Goal: Information Seeking & Learning: Learn about a topic

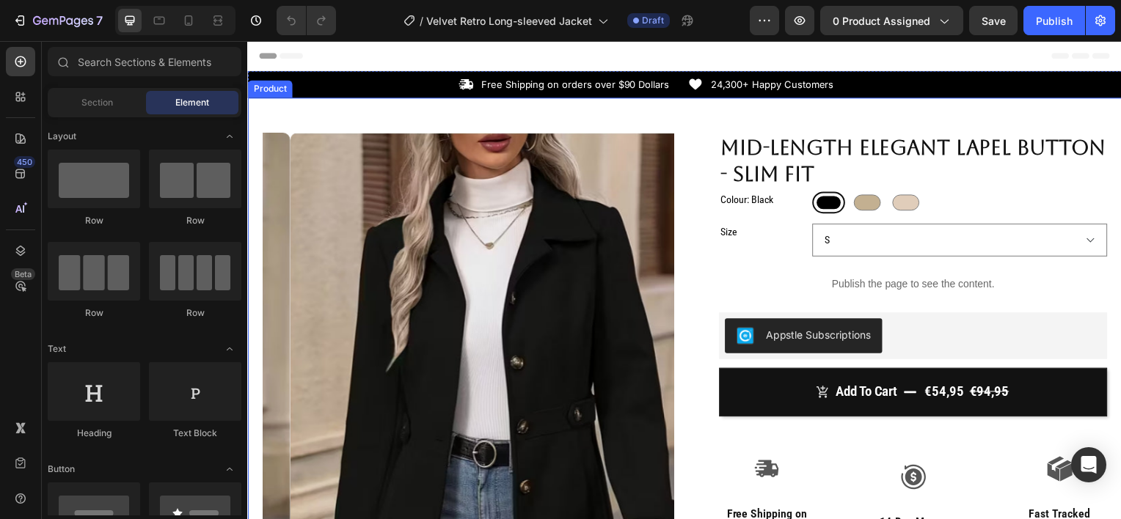
click at [456, 111] on div "Product Images Row Mid-length Elegant Lapel Button - Slim Fit Product Title Col…" at bounding box center [687, 496] width 880 height 797
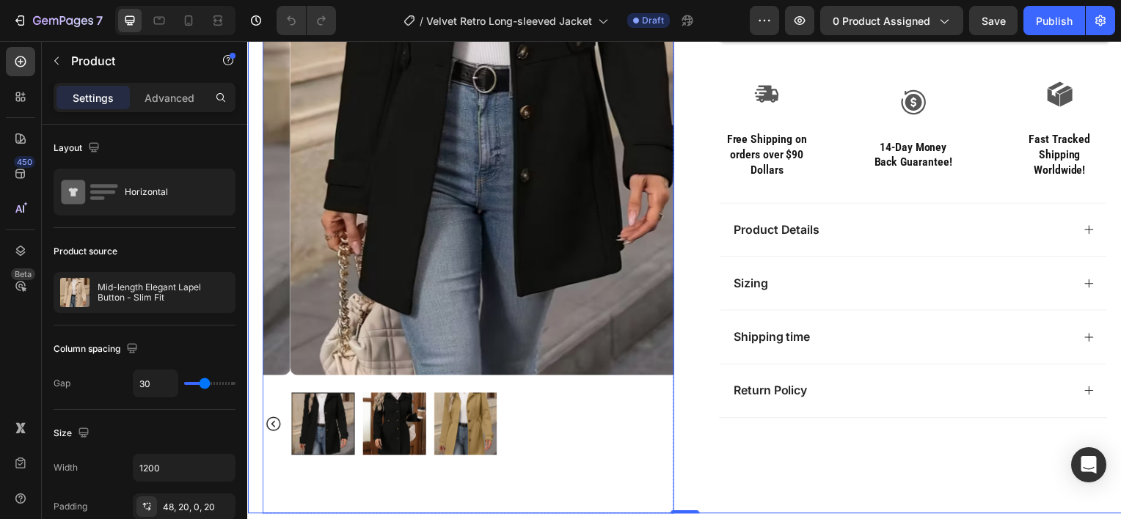
scroll to position [377, 0]
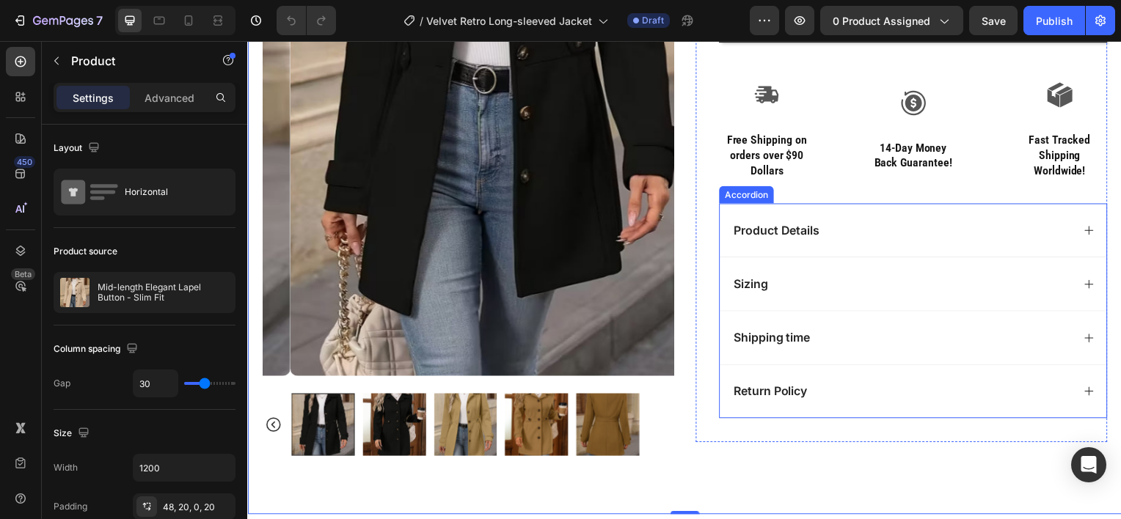
click at [837, 224] on div "Product Details" at bounding box center [905, 232] width 343 height 20
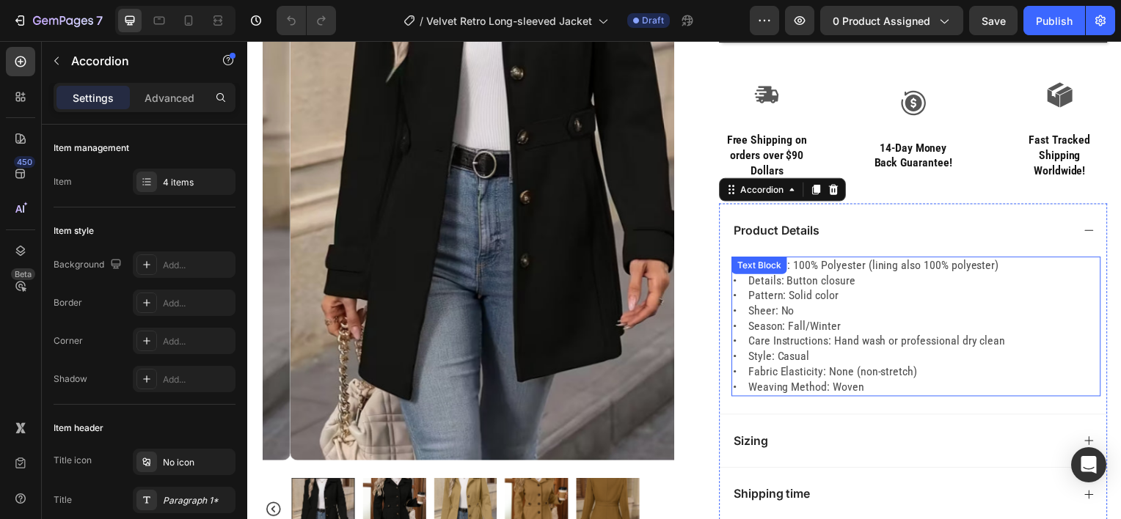
click at [838, 383] on p "• Material: 100% Polyester (lining also 100% polyester) • Details: Button closu…" at bounding box center [920, 328] width 369 height 137
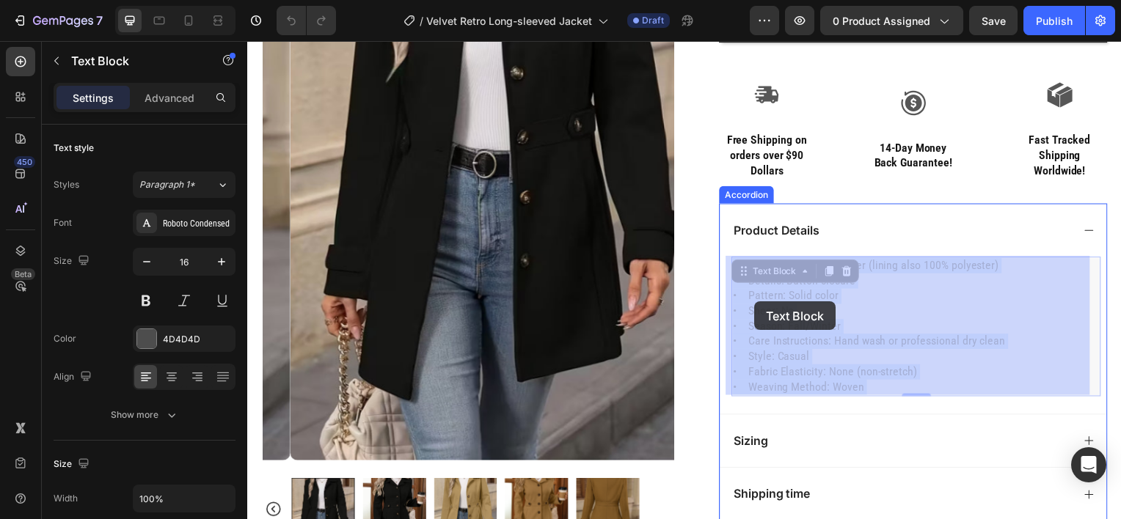
drag, startPoint x: 856, startPoint y: 387, endPoint x: 793, endPoint y: 323, distance: 89.7
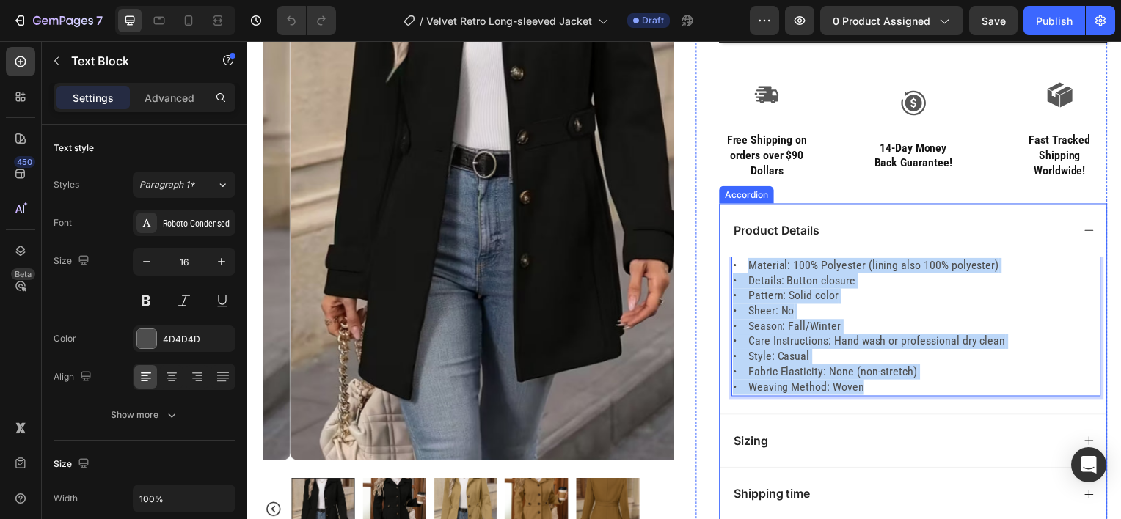
drag, startPoint x: 861, startPoint y: 387, endPoint x: 746, endPoint y: 257, distance: 173.6
click at [746, 258] on div "• Material: 100% Polyester (lining also 100% polyester) • Details: Button closu…" at bounding box center [920, 328] width 372 height 140
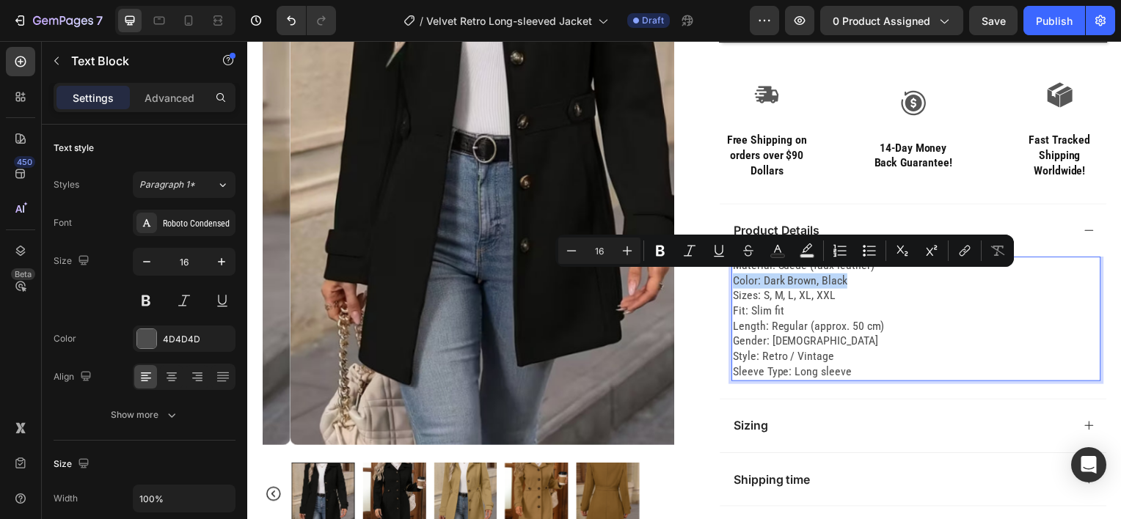
drag, startPoint x: 848, startPoint y: 285, endPoint x: 723, endPoint y: 285, distance: 124.7
click at [723, 285] on div "Material: Suede (faux leather) Color: Dark Brown, Black Sizes: S, M, L, XL, XXL…" at bounding box center [918, 329] width 390 height 142
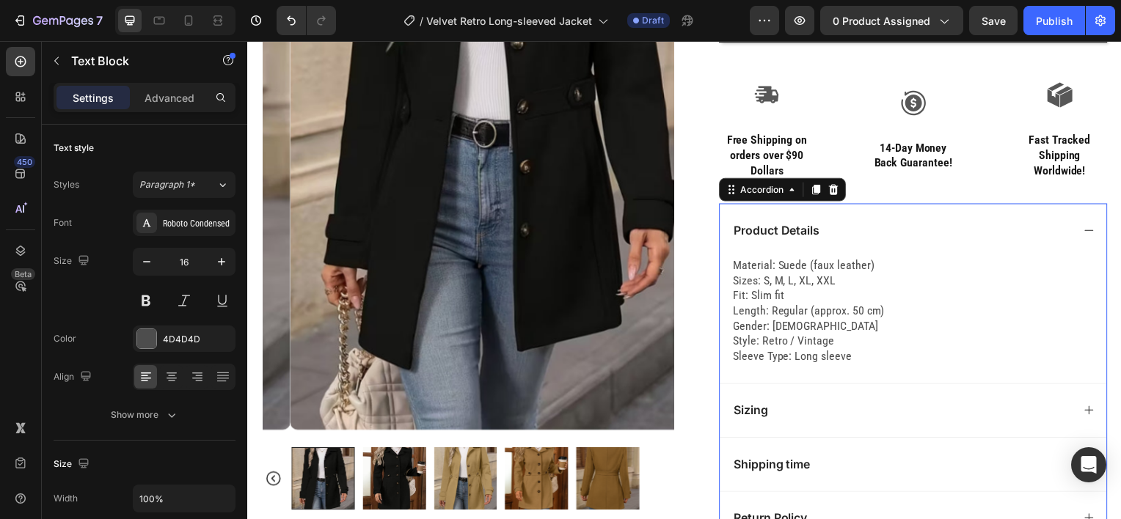
click at [847, 232] on div "Product Details" at bounding box center [905, 232] width 343 height 20
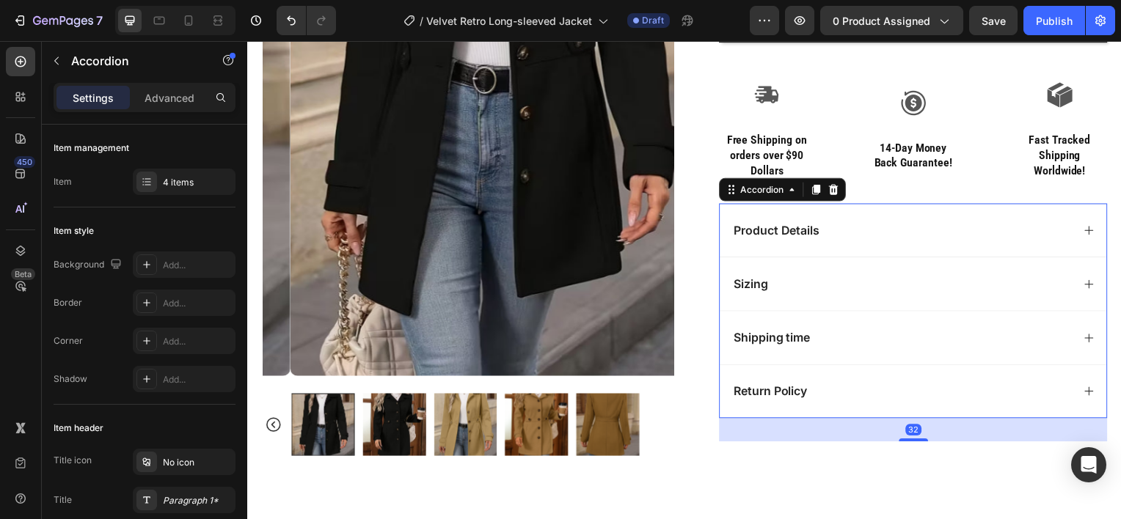
click at [836, 285] on div "Sizing" at bounding box center [905, 286] width 343 height 20
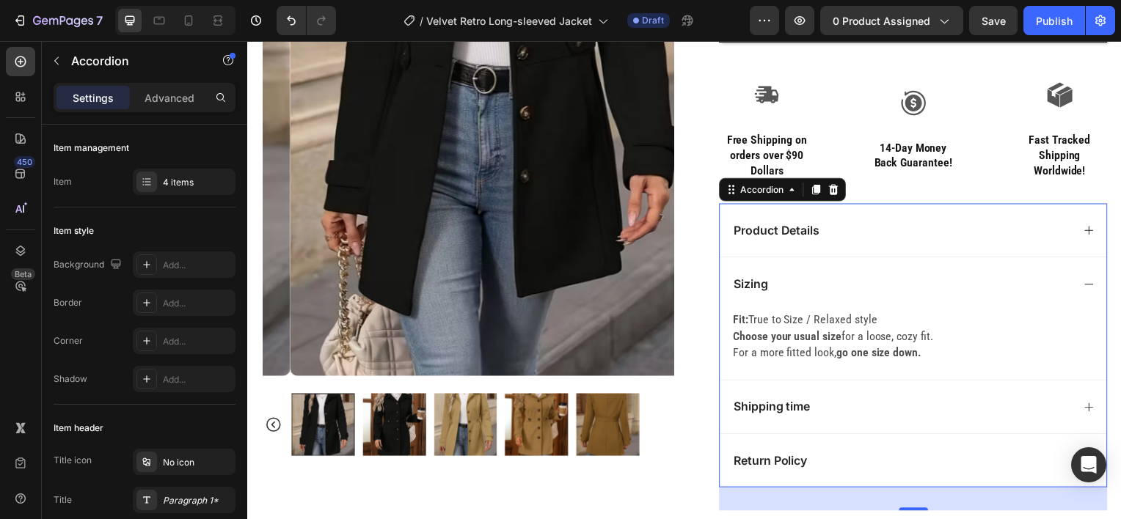
click at [910, 357] on strong "go one size down." at bounding box center [883, 355] width 86 height 14
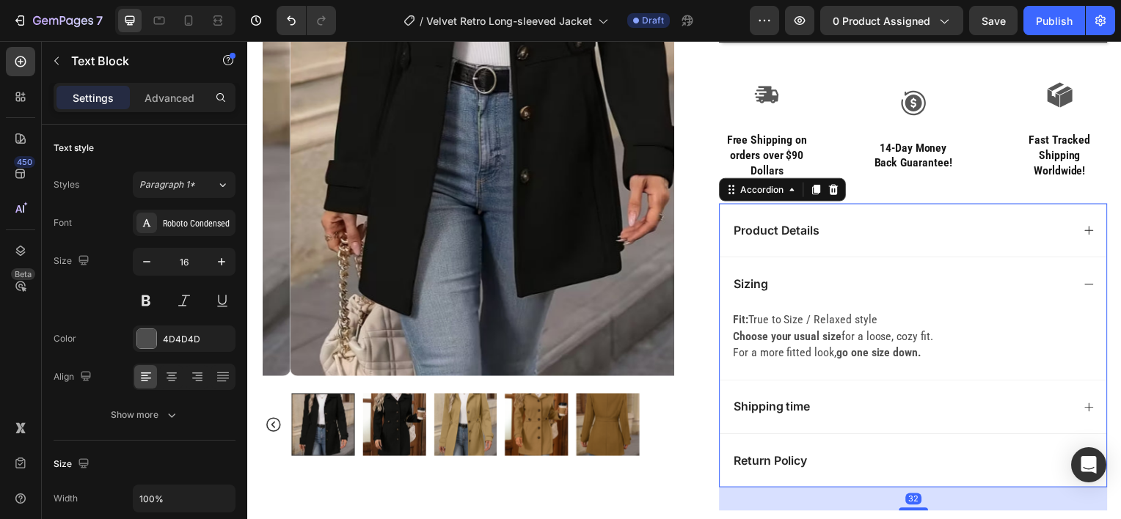
click at [885, 282] on div "Sizing" at bounding box center [905, 286] width 343 height 20
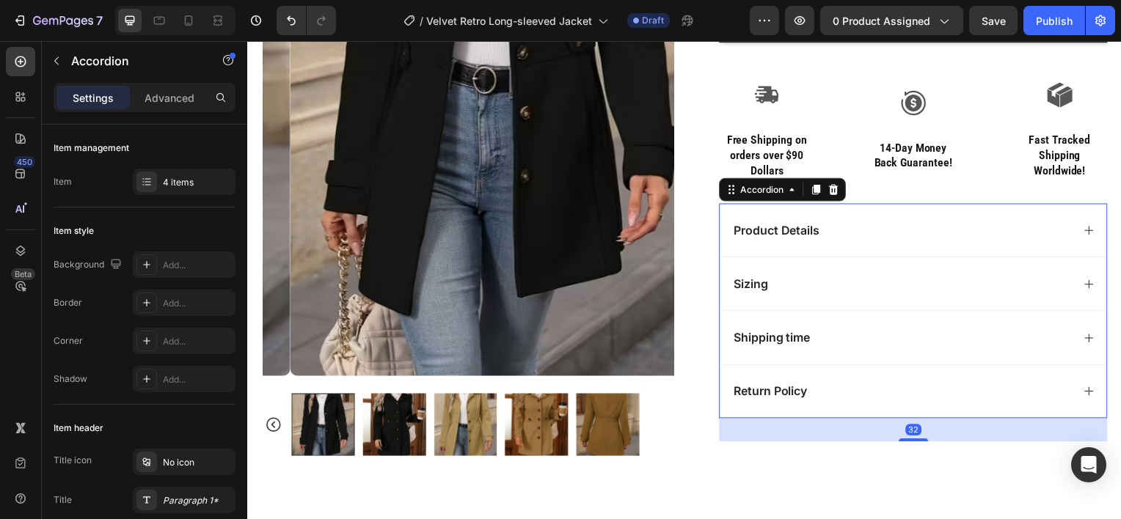
click at [885, 279] on div "Sizing" at bounding box center [905, 286] width 343 height 20
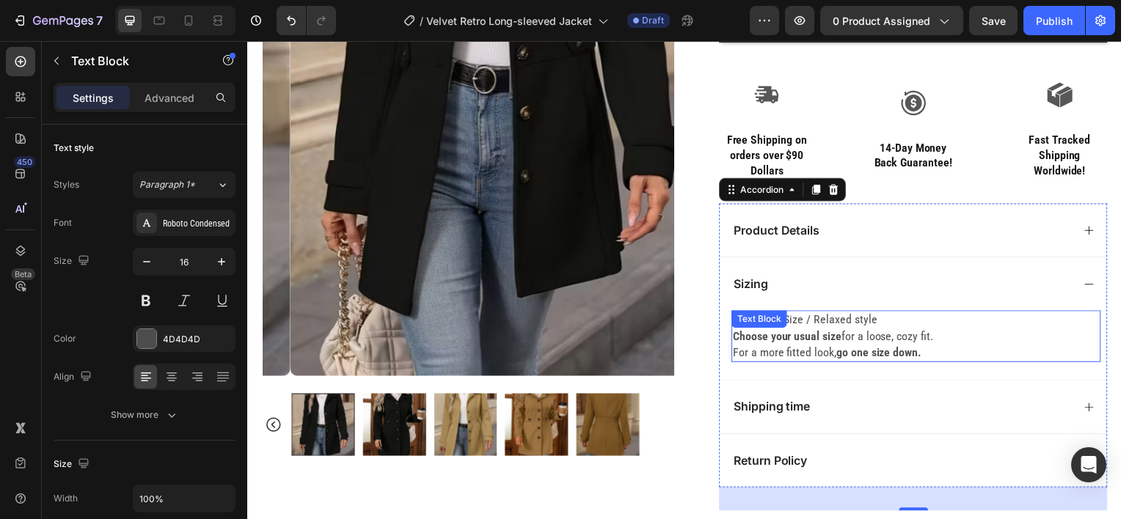
click at [921, 355] on p "Fit: True to Size / Relaxed style Choose your usual size for a loose, cozy fit.…" at bounding box center [920, 338] width 369 height 49
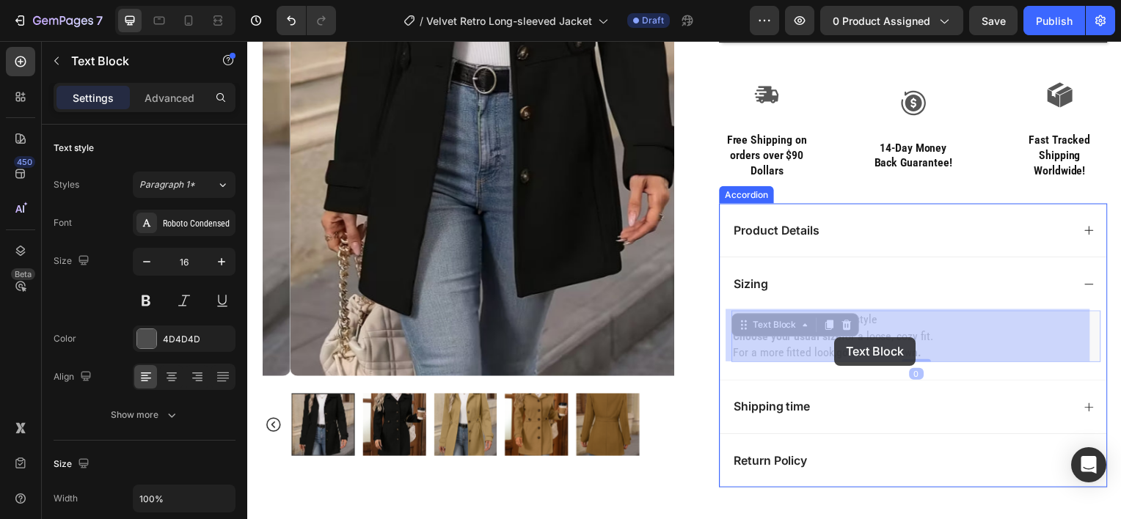
drag, startPoint x: 921, startPoint y: 355, endPoint x: 839, endPoint y: 340, distance: 84.3
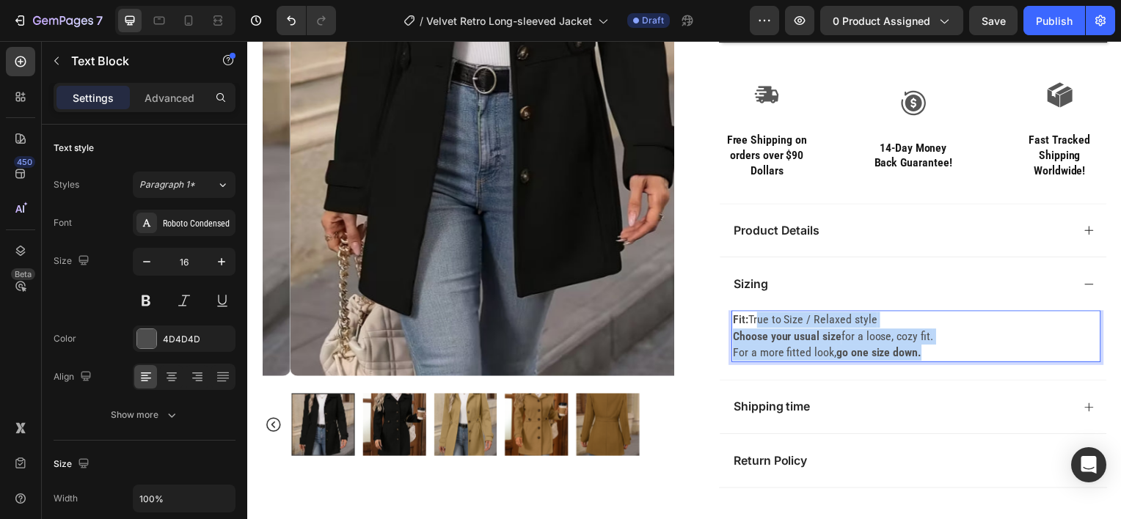
drag, startPoint x: 918, startPoint y: 353, endPoint x: 747, endPoint y: 329, distance: 172.6
click at [747, 329] on p "Fit: True to Size / Relaxed style Choose your usual size for a loose, cozy fit.…" at bounding box center [920, 338] width 369 height 49
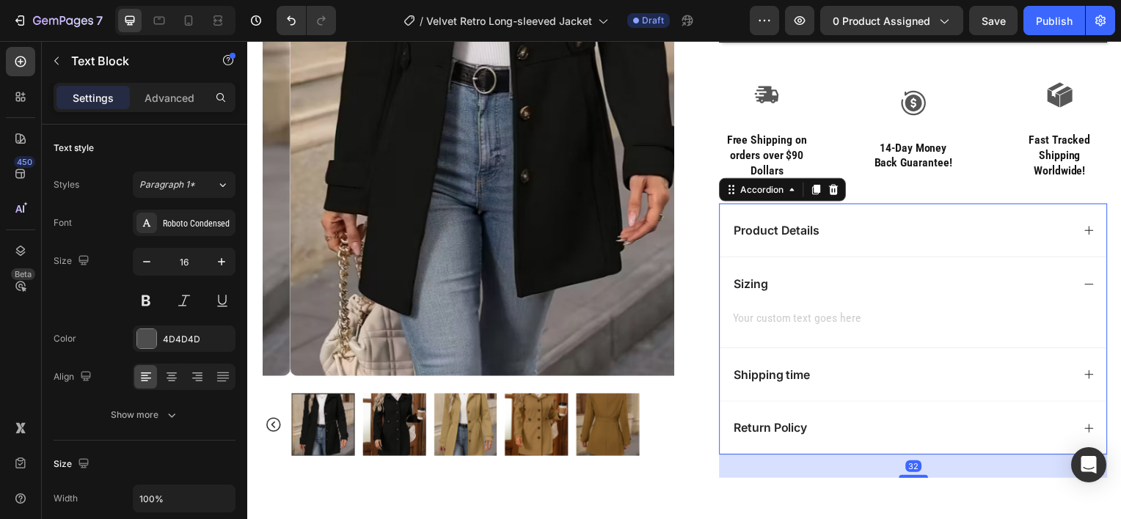
click at [817, 280] on div "Sizing" at bounding box center [905, 286] width 343 height 20
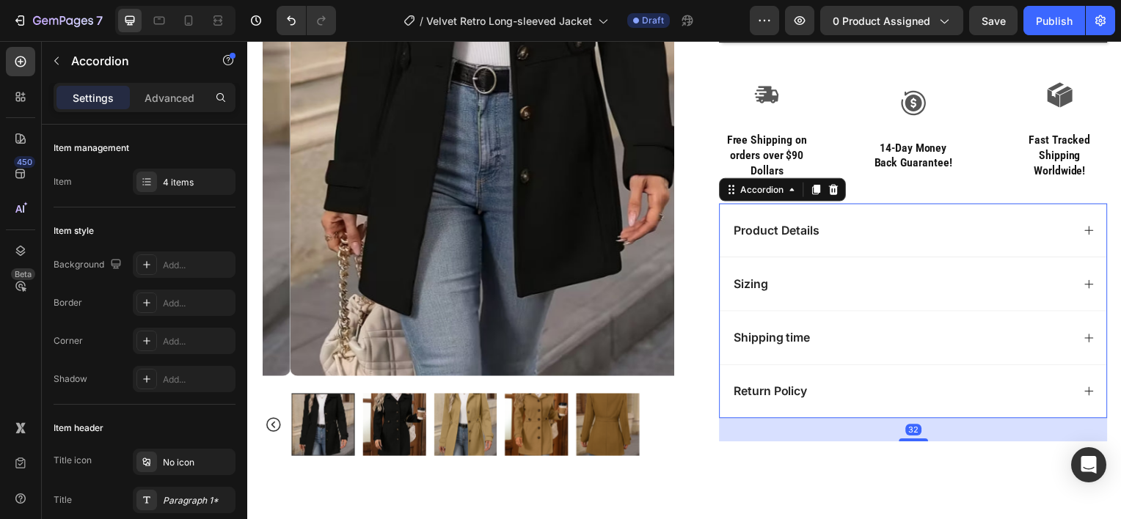
click at [847, 345] on div "Shipping time" at bounding box center [905, 340] width 343 height 20
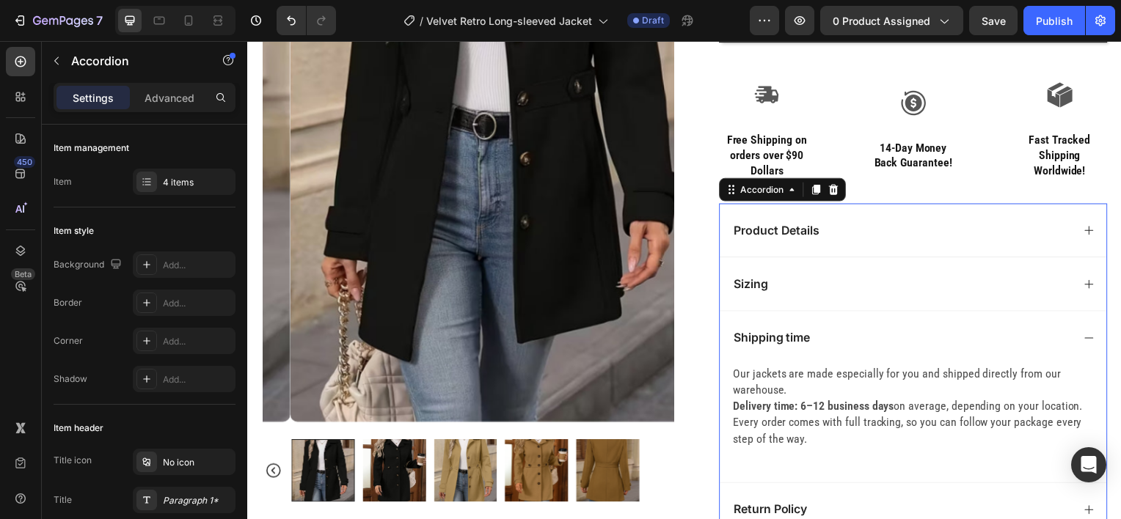
click at [847, 340] on div "Shipping time" at bounding box center [905, 340] width 343 height 20
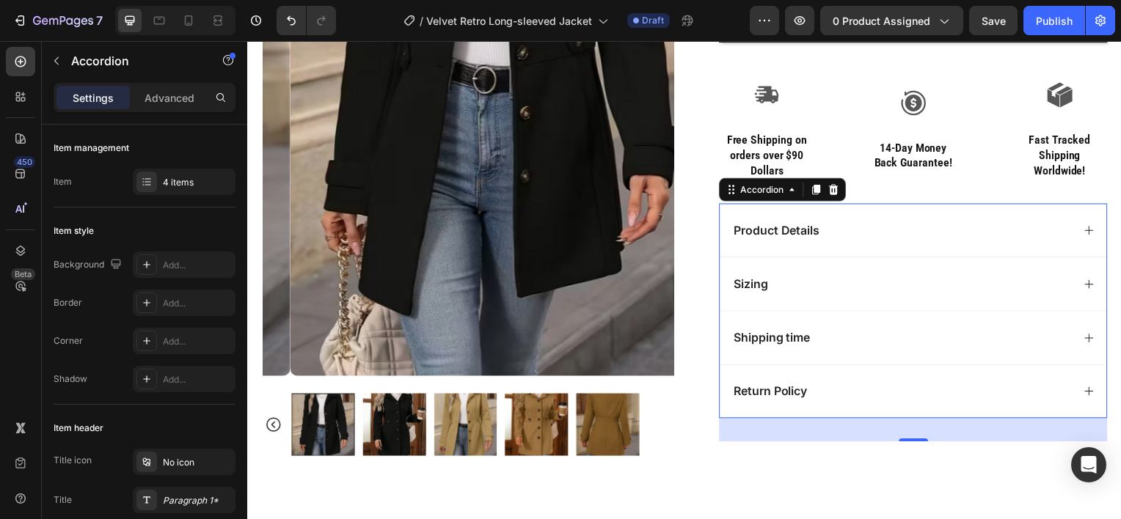
click at [819, 402] on div "Return Policy" at bounding box center [918, 394] width 390 height 54
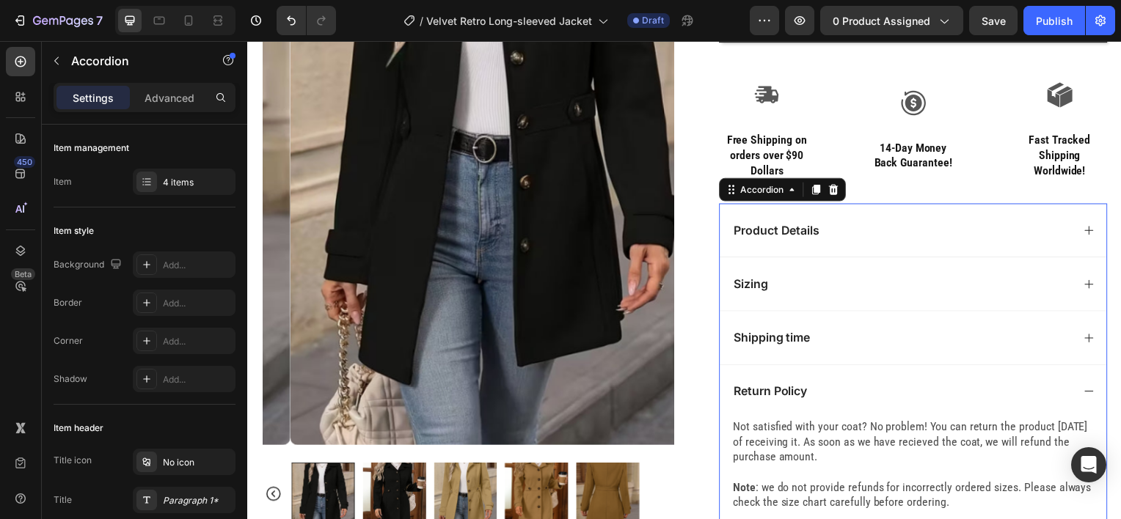
click at [839, 388] on div "Return Policy" at bounding box center [905, 394] width 343 height 20
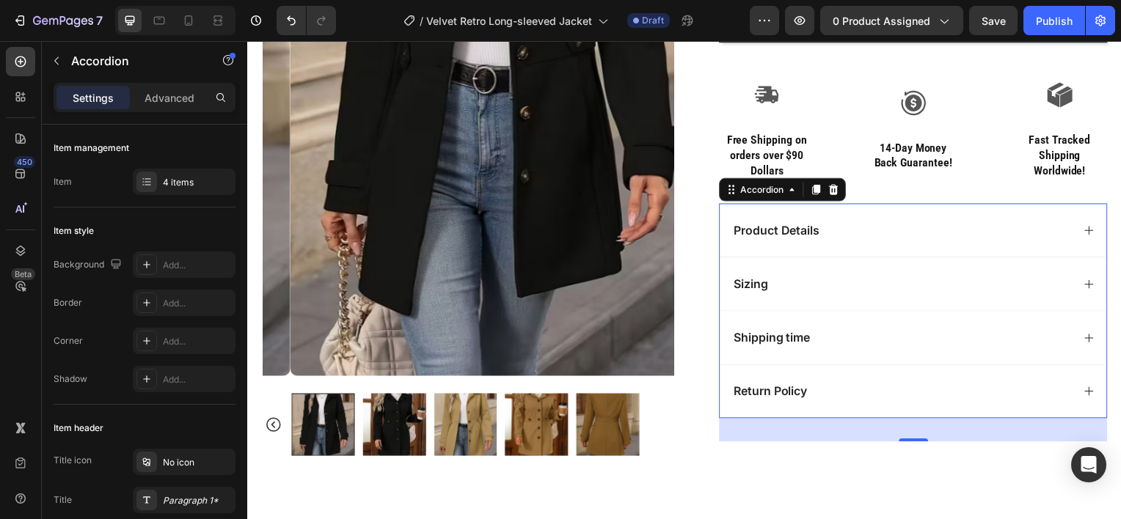
click at [839, 388] on div "Return Policy" at bounding box center [905, 394] width 343 height 20
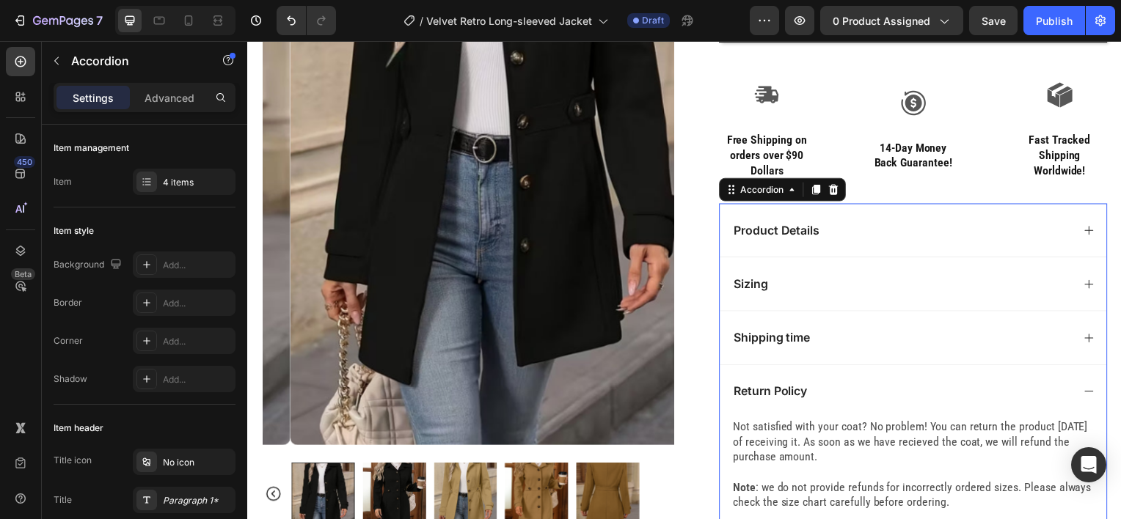
click at [839, 388] on div "Return Policy" at bounding box center [905, 394] width 343 height 20
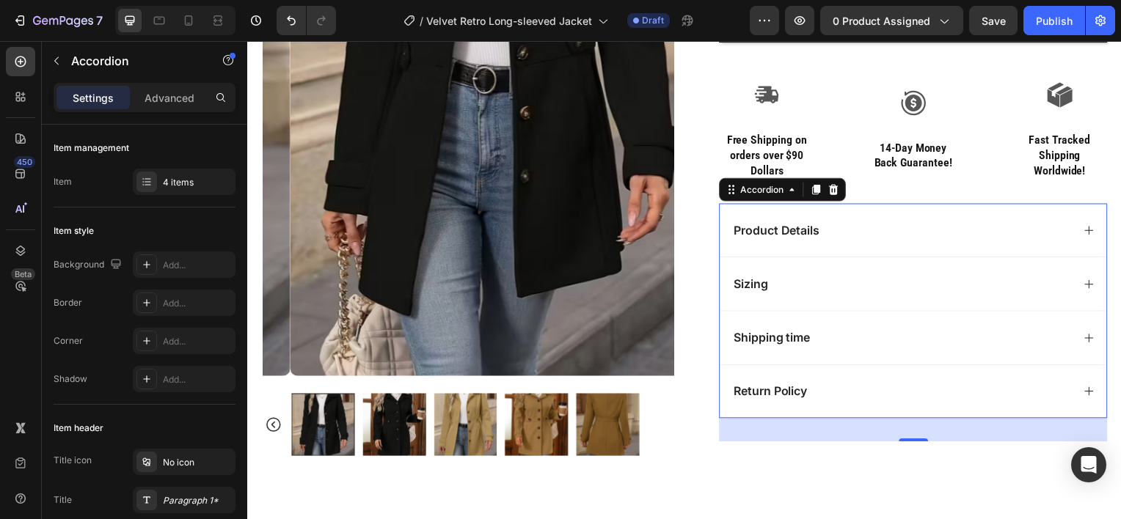
click at [833, 281] on div "Sizing" at bounding box center [905, 286] width 343 height 20
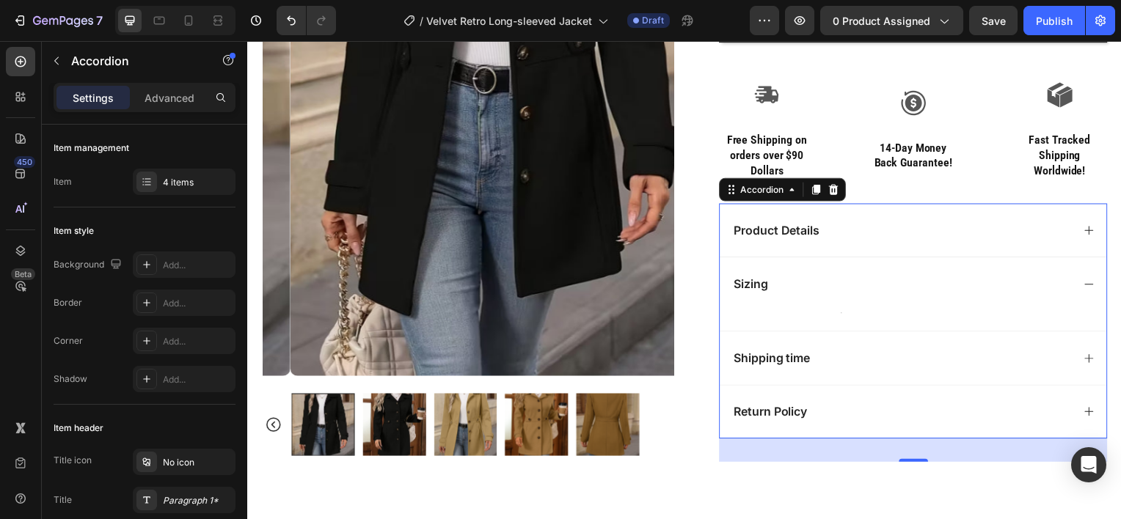
click at [835, 276] on div "Sizing" at bounding box center [905, 286] width 343 height 20
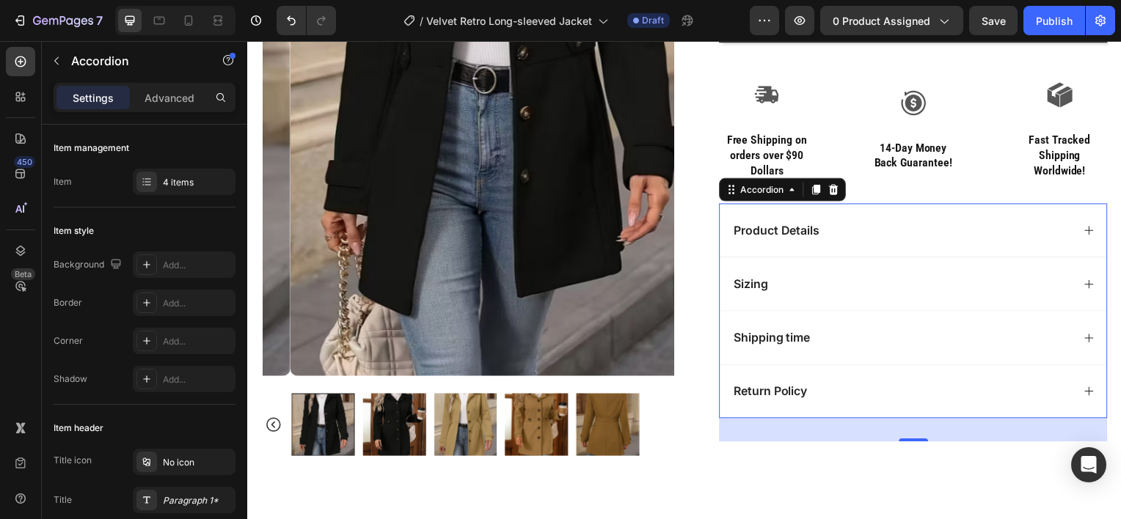
click at [848, 223] on div "Product Details" at bounding box center [905, 232] width 343 height 20
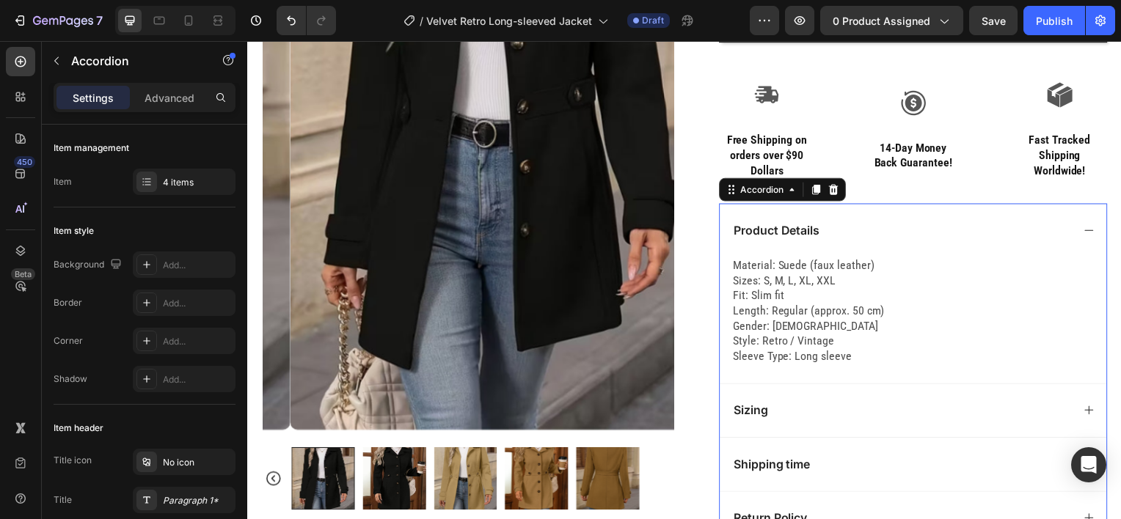
click at [864, 230] on div "Product Details" at bounding box center [905, 232] width 343 height 20
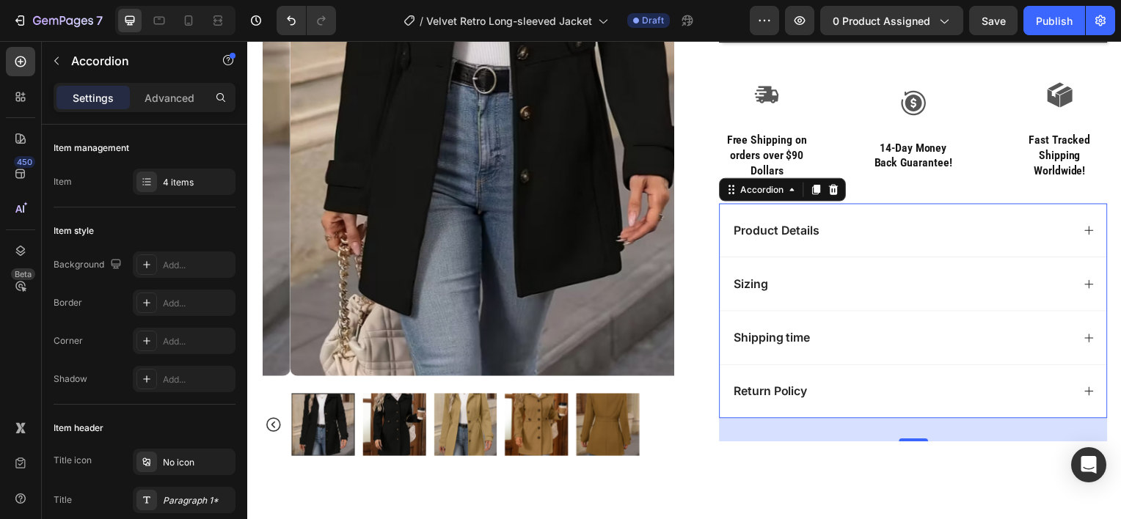
click at [864, 230] on div "Product Details" at bounding box center [905, 232] width 343 height 20
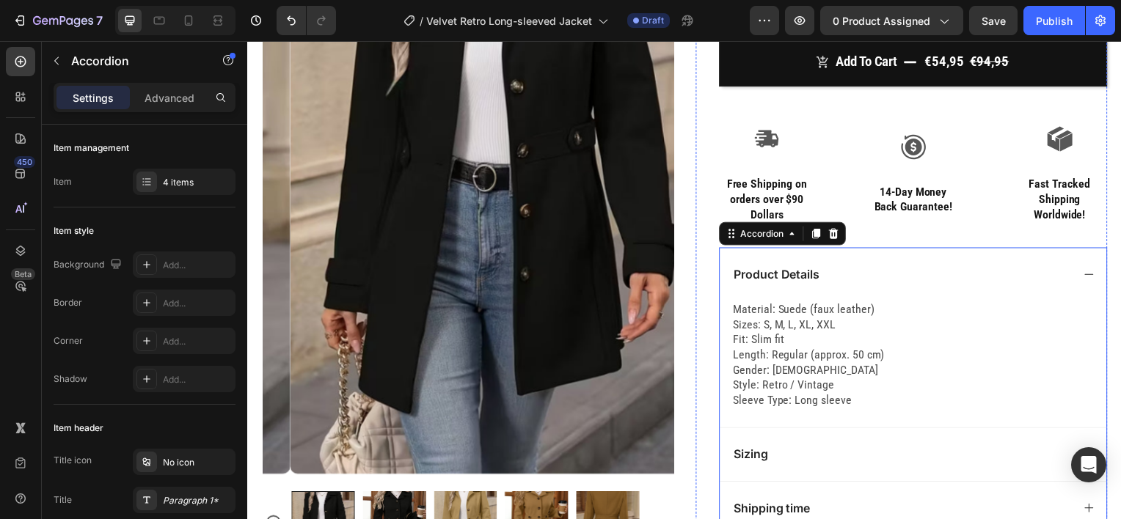
scroll to position [336, 0]
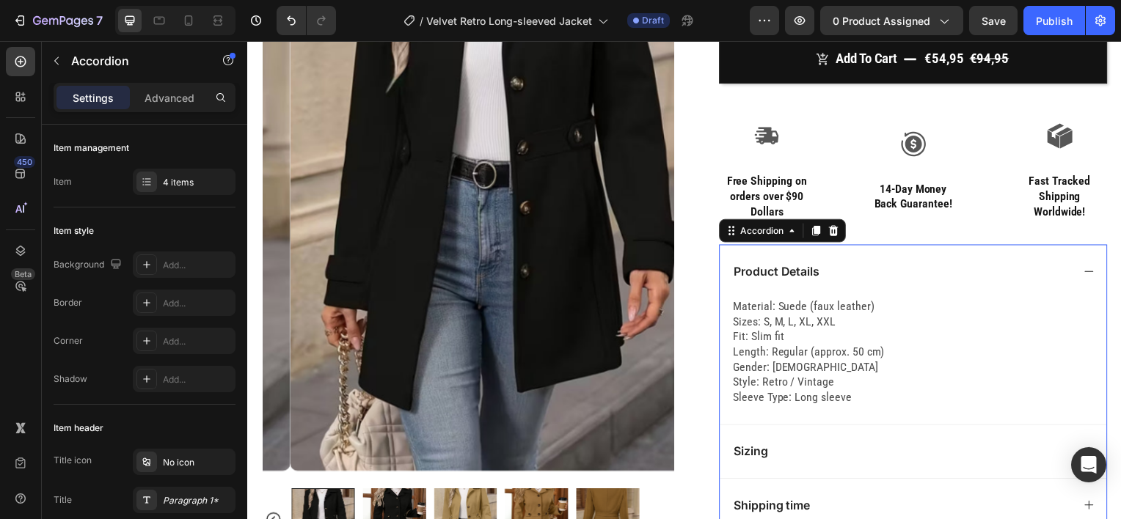
click at [899, 267] on div "Product Details" at bounding box center [905, 273] width 343 height 20
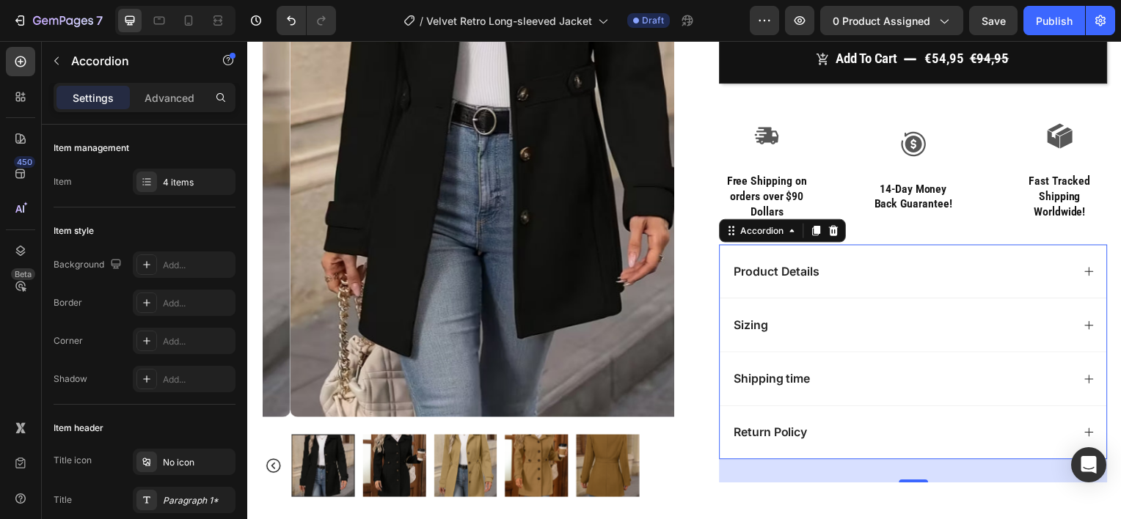
click at [828, 324] on div "Sizing" at bounding box center [905, 327] width 343 height 20
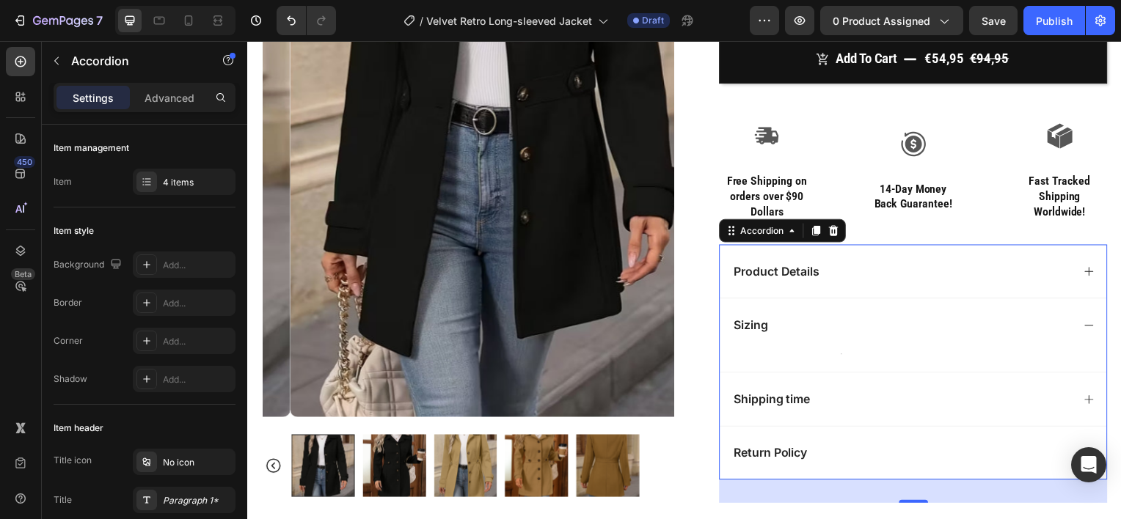
click at [914, 332] on div "Sizing" at bounding box center [905, 327] width 343 height 20
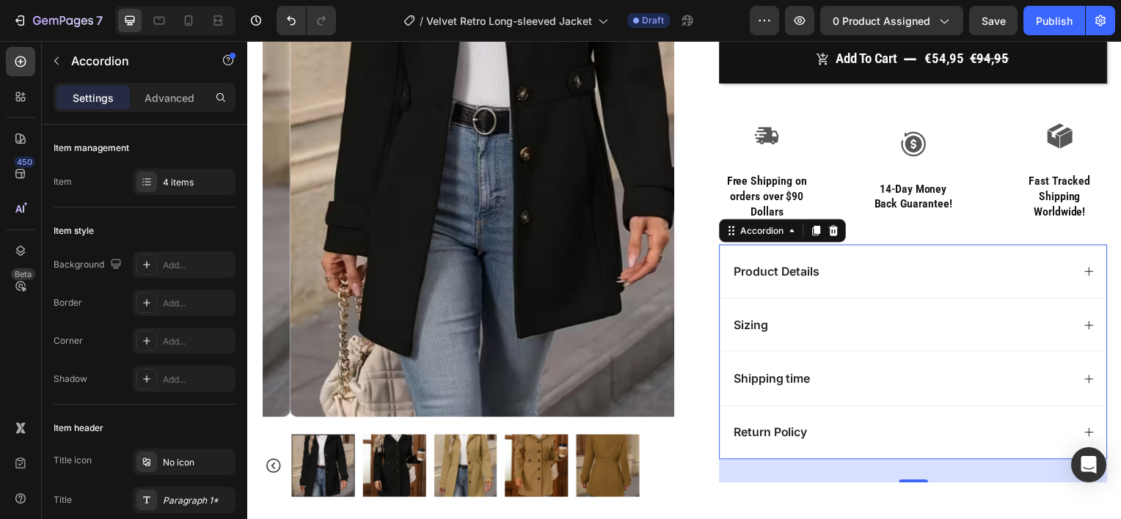
click at [876, 322] on div "Sizing" at bounding box center [905, 327] width 343 height 20
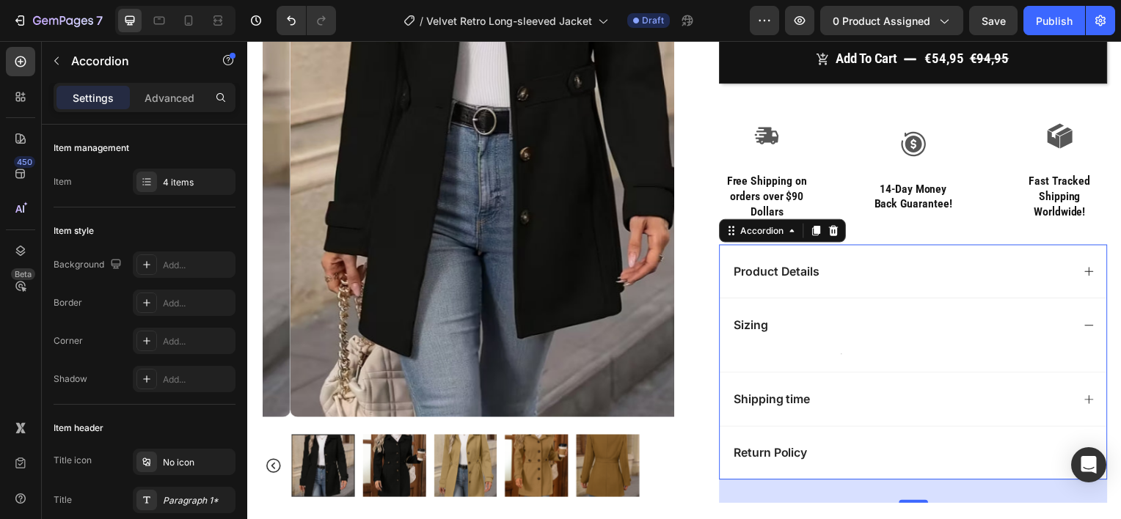
click at [876, 322] on div "Sizing" at bounding box center [905, 327] width 343 height 20
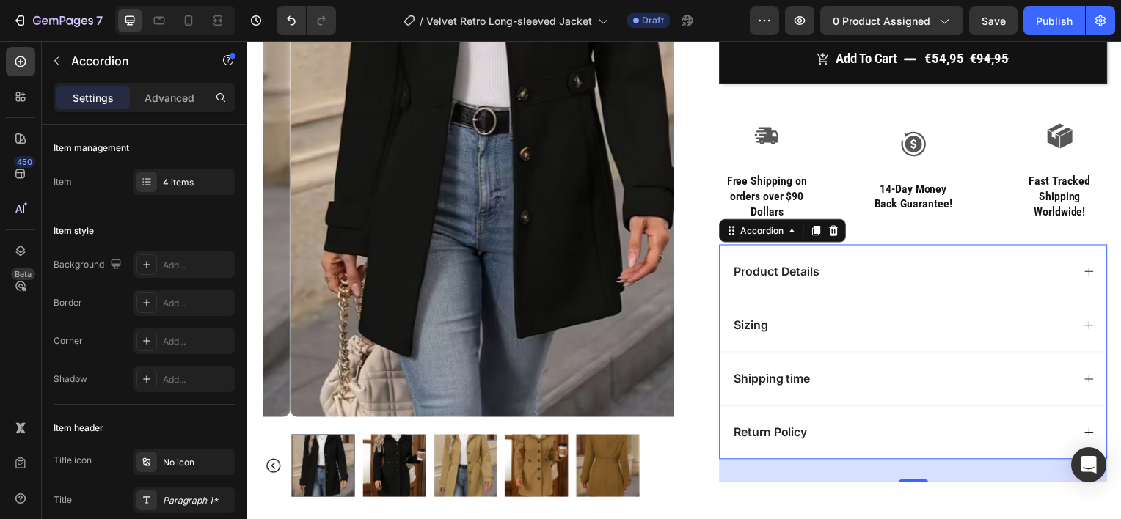
click at [891, 283] on div "Product Details" at bounding box center [918, 273] width 390 height 54
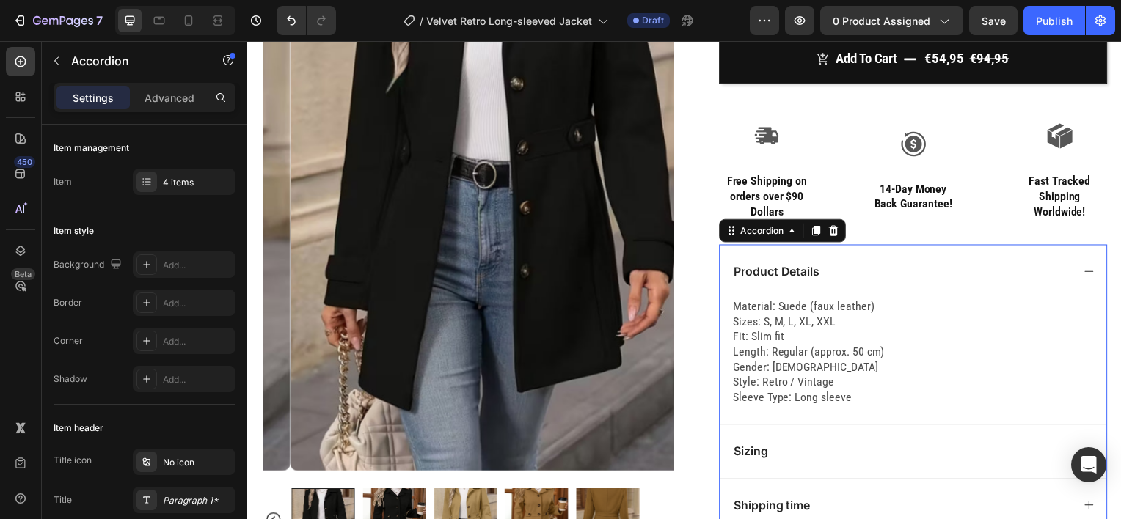
click at [885, 278] on div "Product Details" at bounding box center [905, 273] width 343 height 20
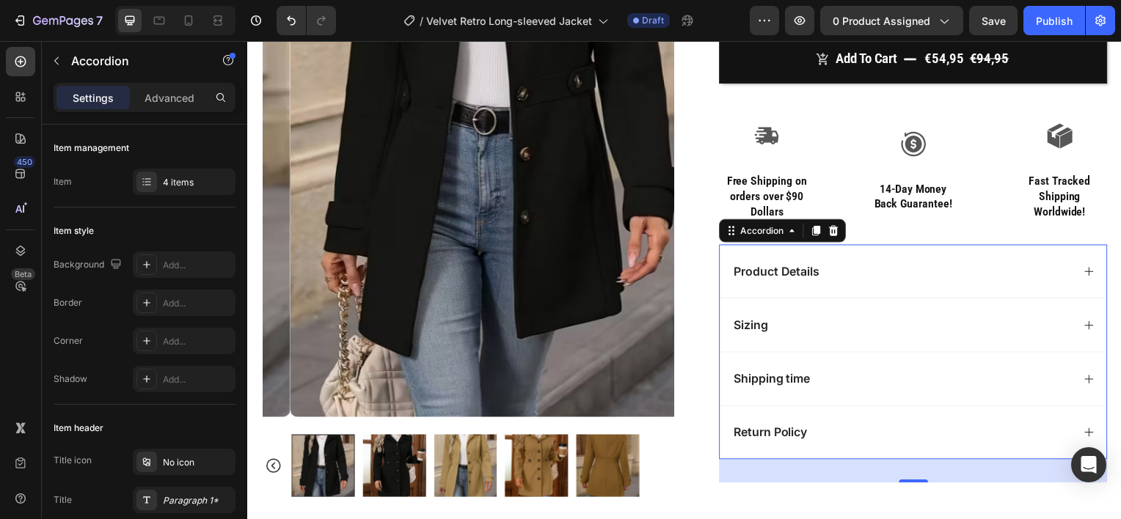
click at [852, 333] on div "Sizing" at bounding box center [905, 327] width 343 height 20
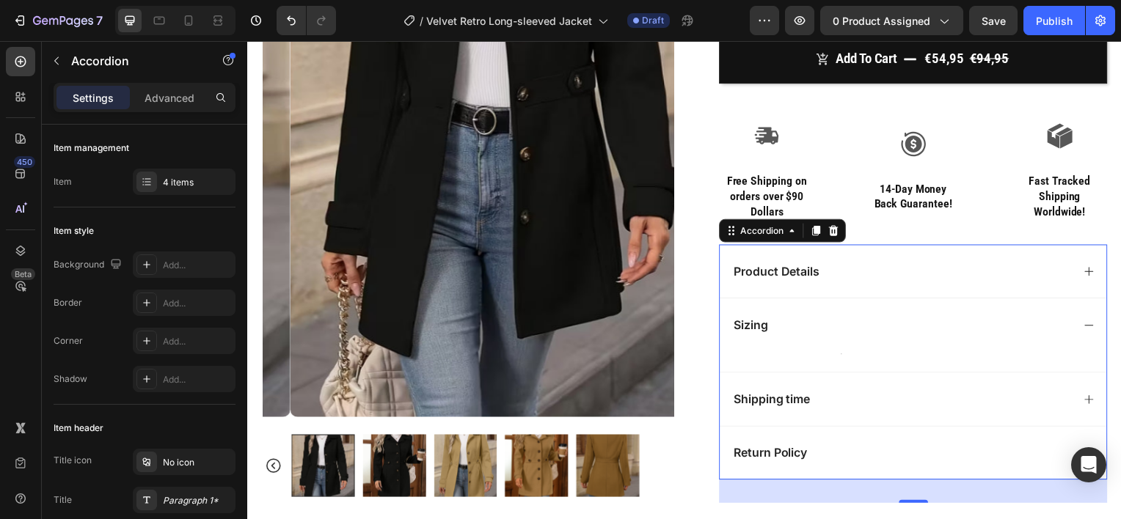
click at [804, 319] on div "Sizing" at bounding box center [905, 327] width 343 height 20
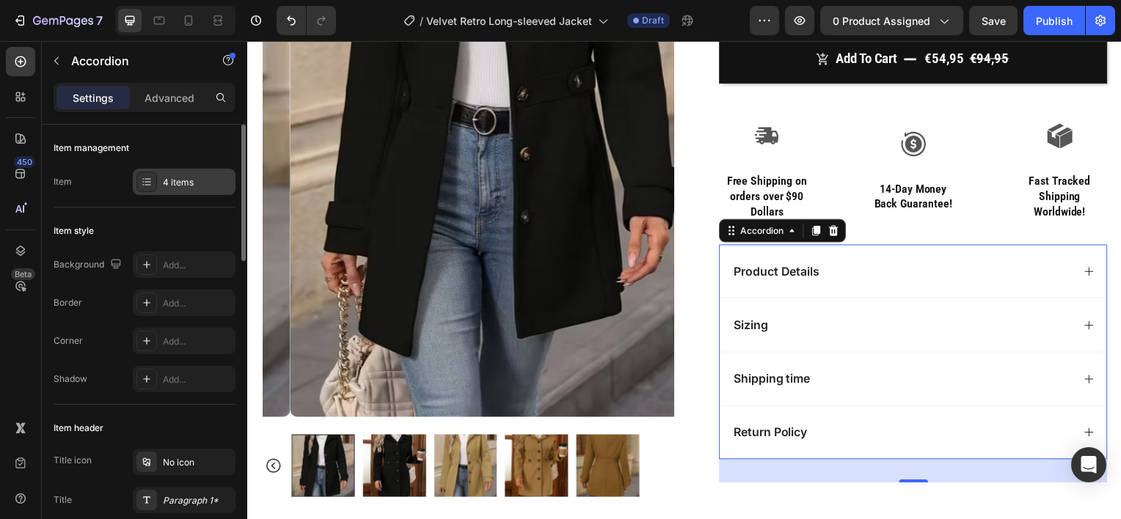
click at [197, 179] on div "4 items" at bounding box center [197, 182] width 69 height 13
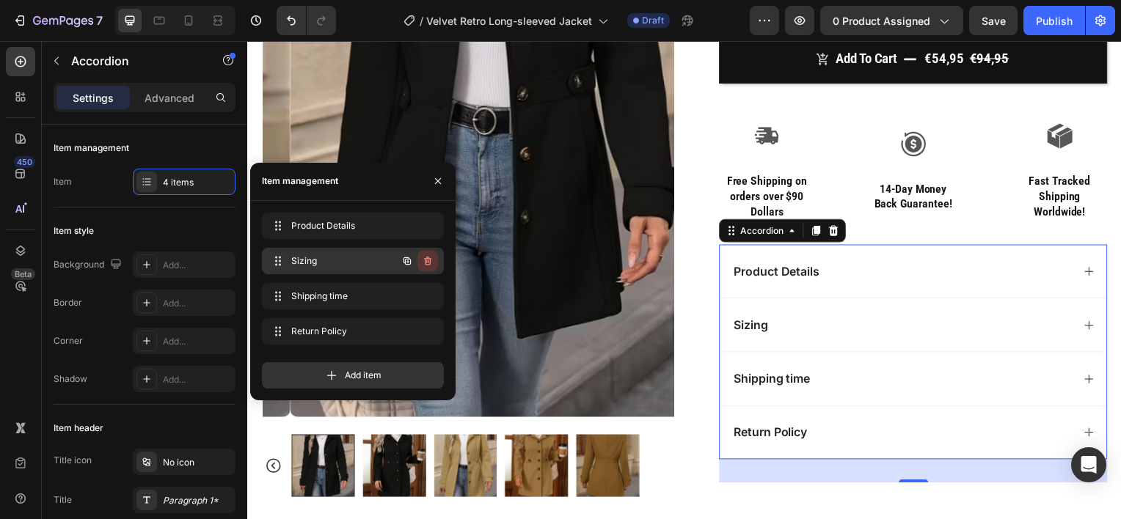
click at [426, 258] on icon "button" at bounding box center [427, 261] width 7 height 9
click at [426, 258] on div "Delete" at bounding box center [417, 261] width 27 height 13
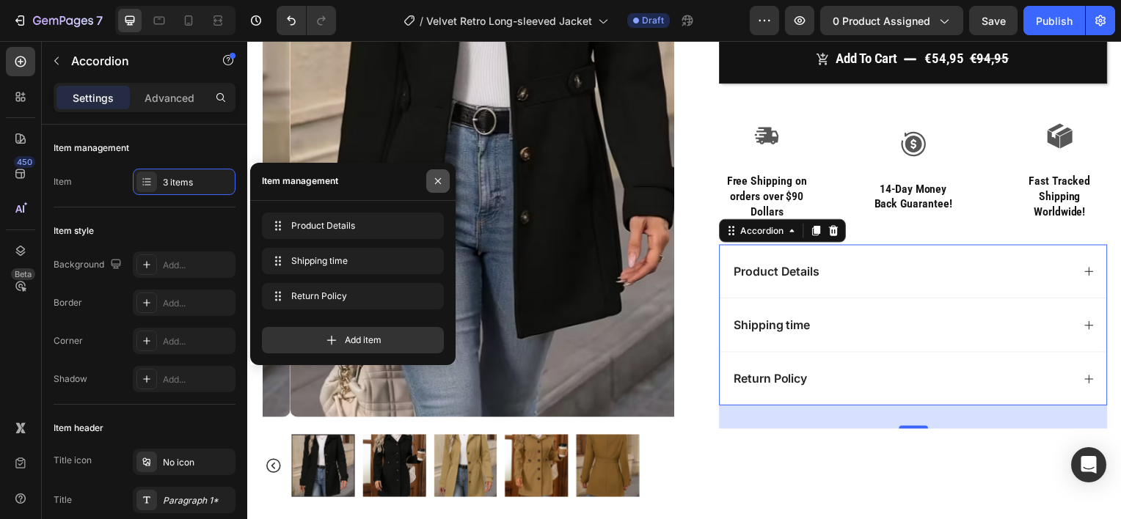
click at [440, 188] on button "button" at bounding box center [437, 180] width 23 height 23
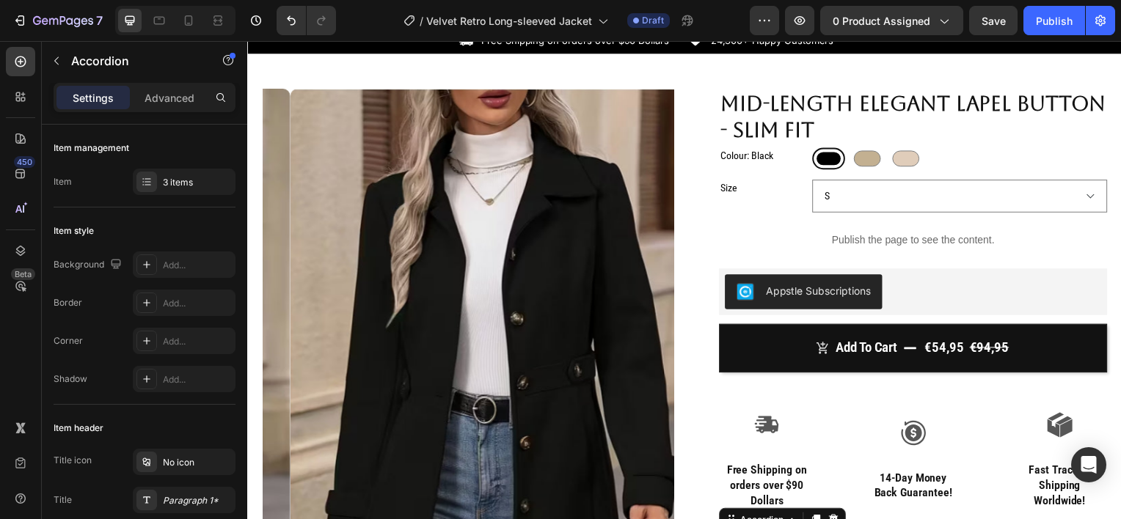
scroll to position [0, 0]
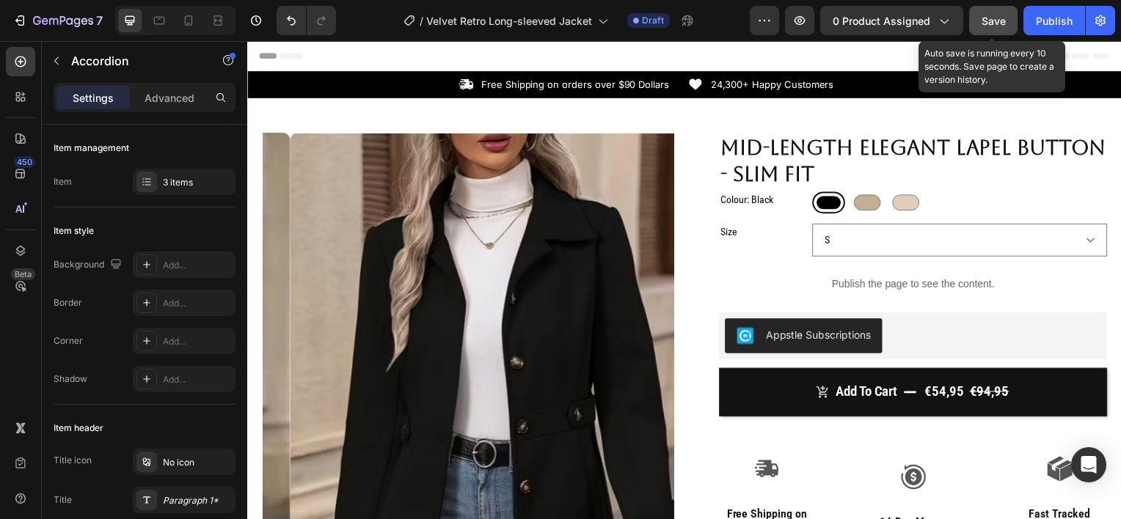
click at [994, 24] on span "Save" at bounding box center [994, 21] width 24 height 12
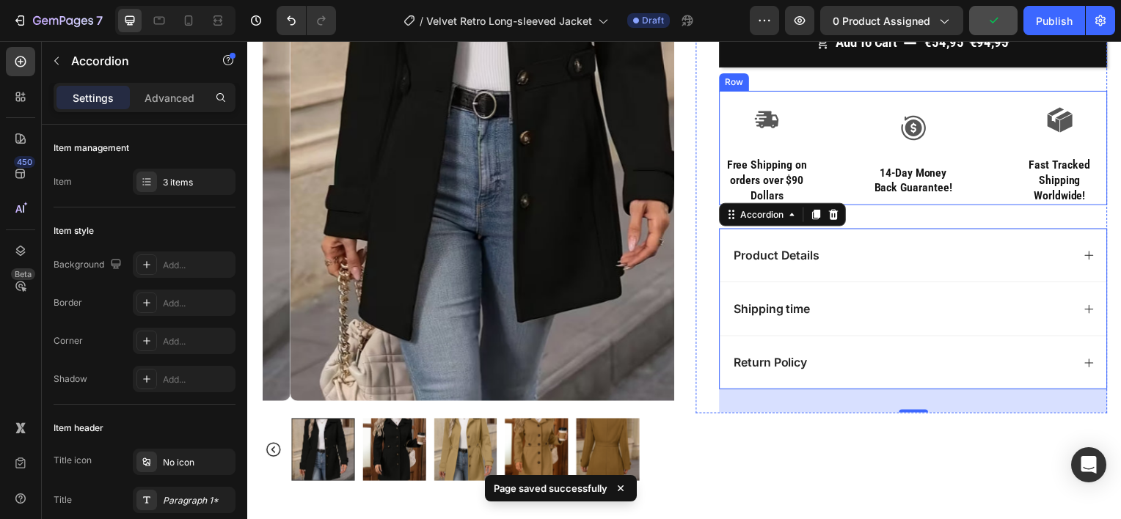
scroll to position [354, 0]
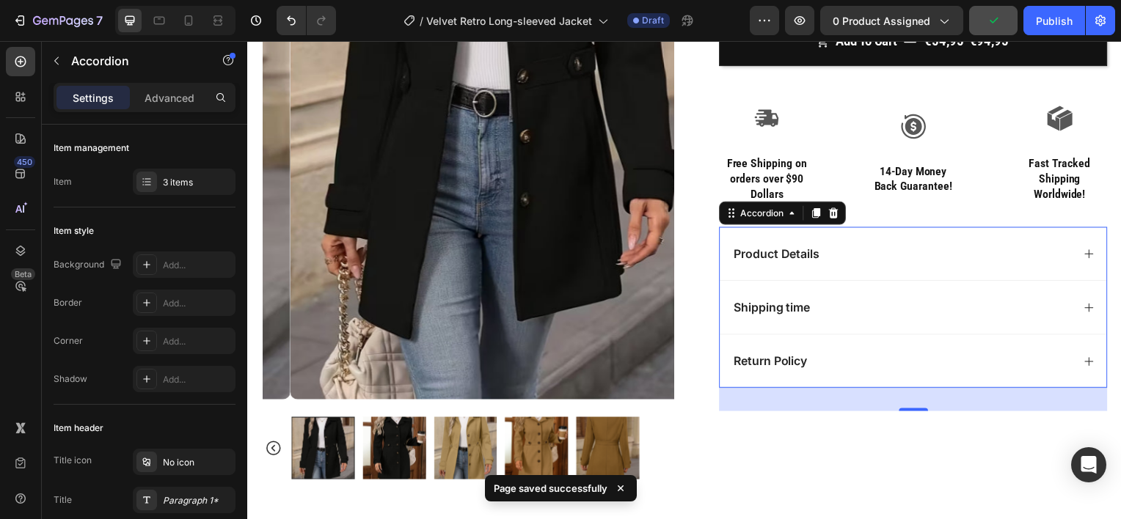
click at [874, 246] on div "Product Details" at bounding box center [905, 256] width 343 height 20
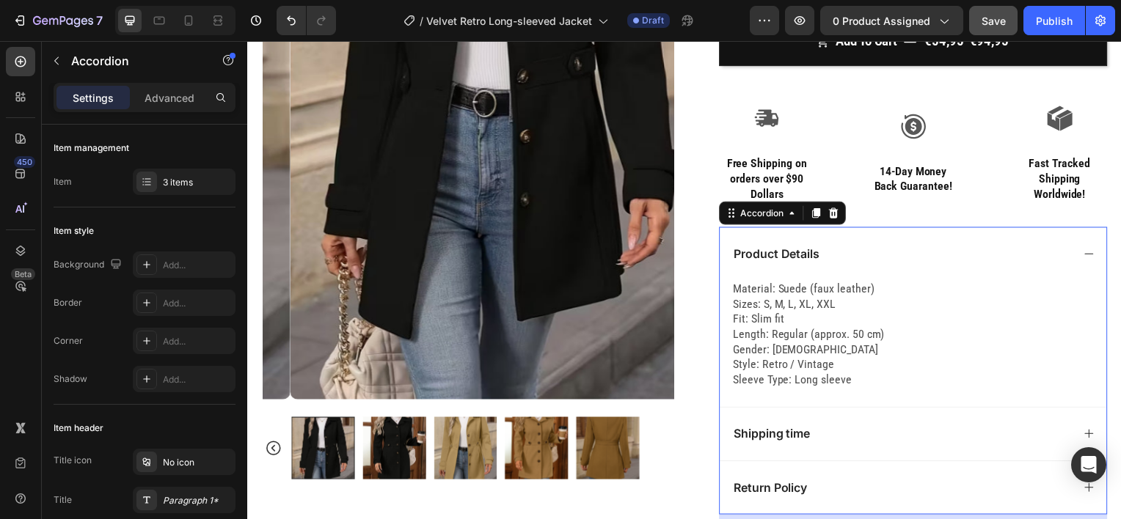
click at [874, 246] on div "Product Details" at bounding box center [905, 256] width 343 height 20
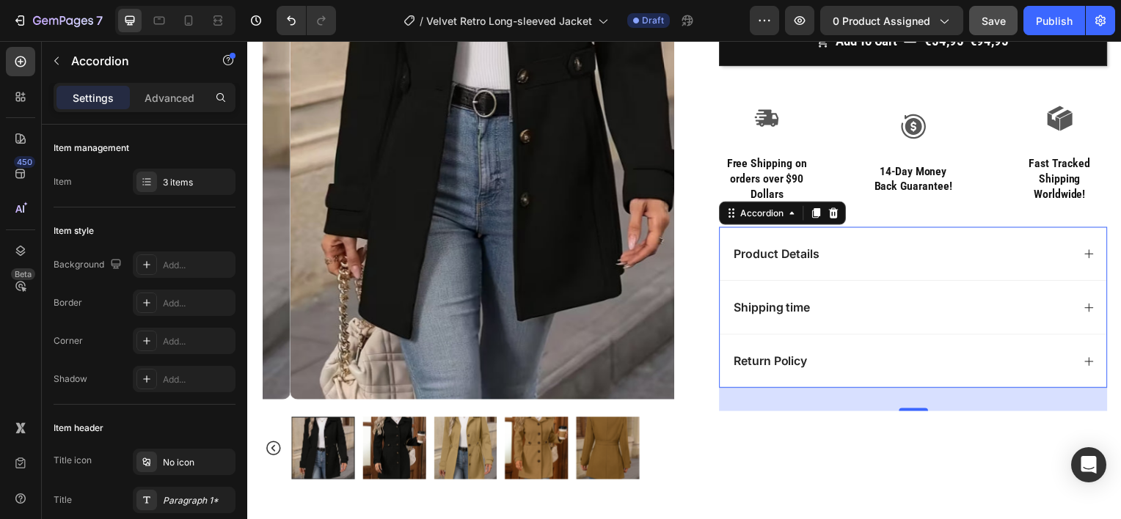
click at [893, 252] on div "Product Details" at bounding box center [905, 256] width 343 height 20
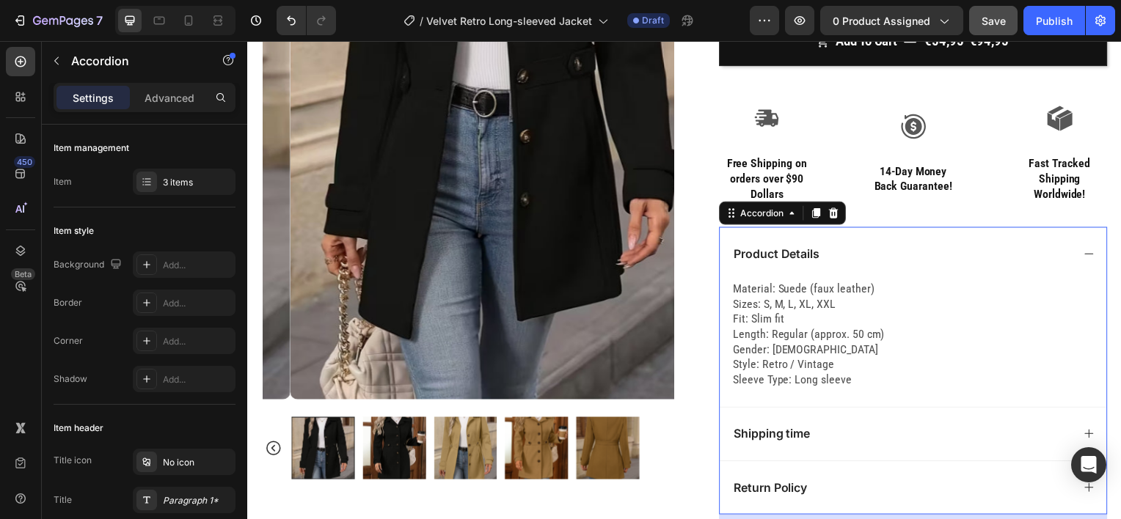
click at [893, 252] on div "Product Details" at bounding box center [905, 256] width 343 height 20
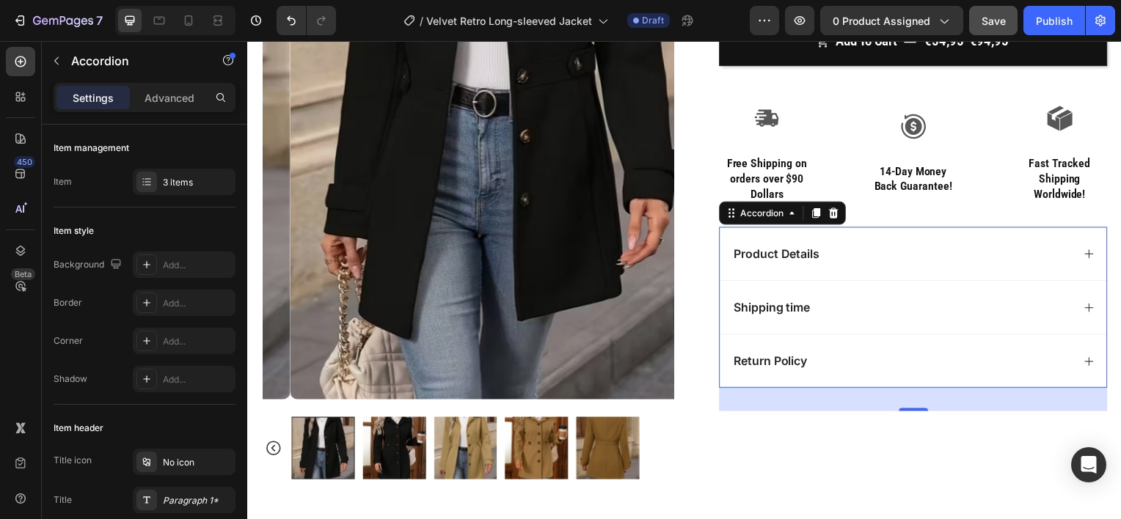
click at [849, 312] on div "Shipping time" at bounding box center [905, 309] width 343 height 20
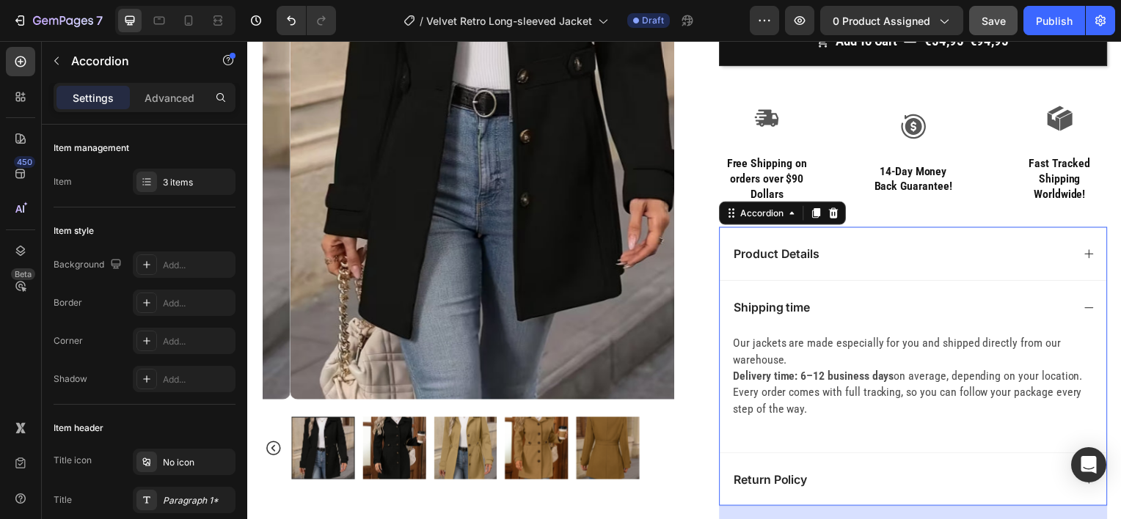
click at [850, 312] on div "Shipping time" at bounding box center [905, 309] width 343 height 20
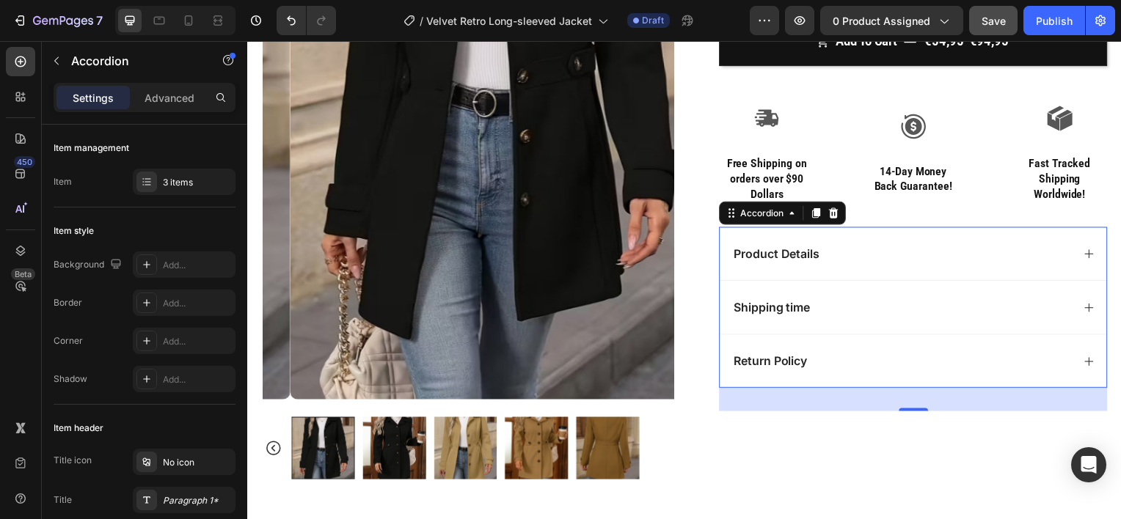
click at [839, 372] on div "Return Policy" at bounding box center [918, 363] width 390 height 54
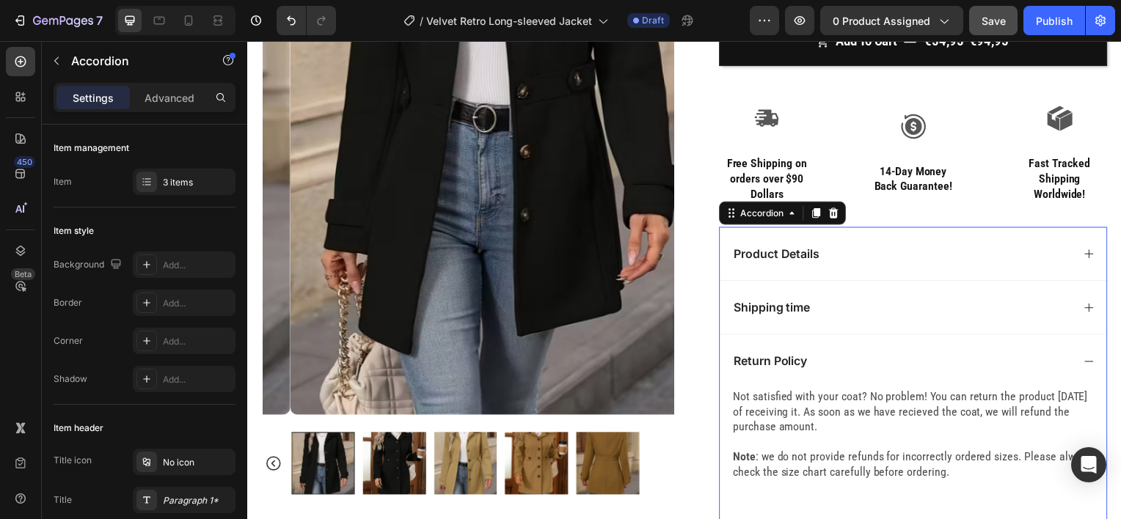
click at [847, 364] on div "Return Policy" at bounding box center [905, 364] width 343 height 20
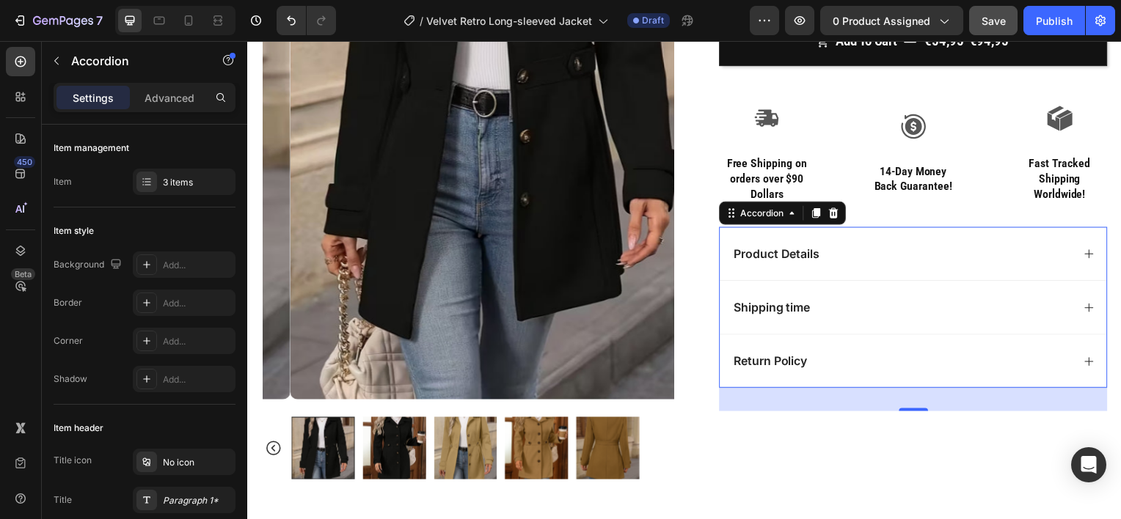
click at [847, 364] on div "Return Policy" at bounding box center [905, 364] width 343 height 20
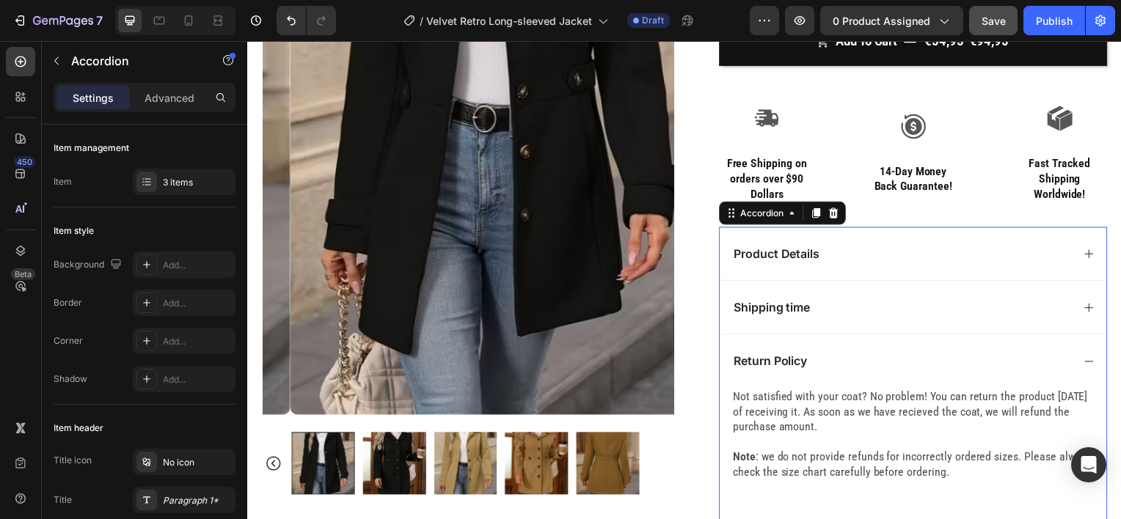
click at [847, 364] on div "Return Policy" at bounding box center [905, 364] width 343 height 20
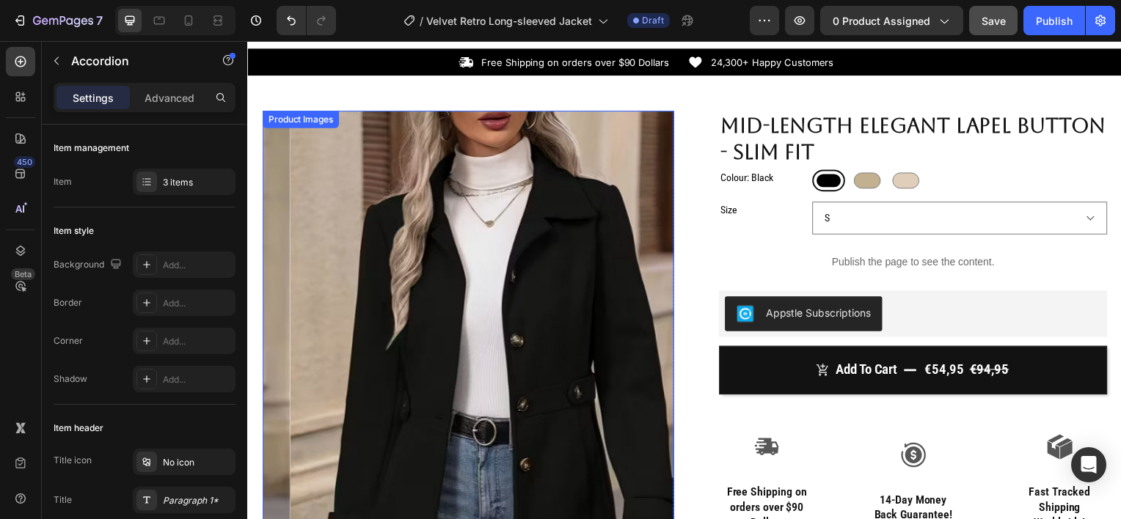
scroll to position [0, 0]
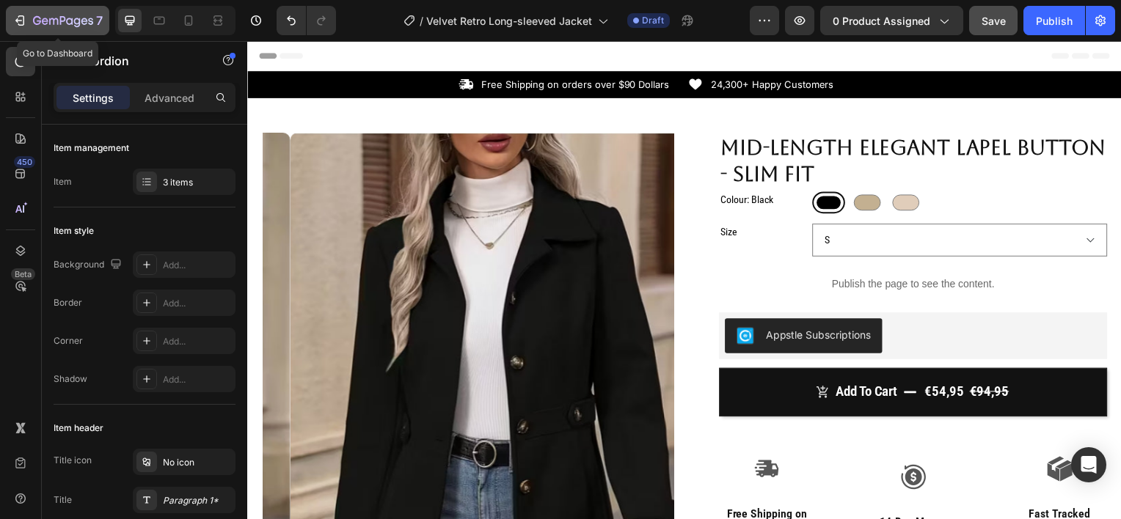
click at [59, 28] on div "7" at bounding box center [68, 21] width 70 height 18
